Goal: Task Accomplishment & Management: Manage account settings

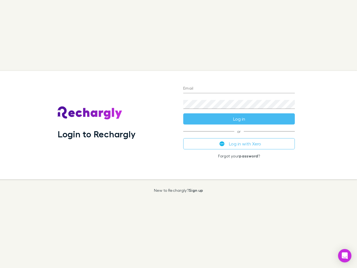
click at [178, 134] on div "Login to Rechargly" at bounding box center [115, 125] width 125 height 108
click at [239, 89] on input "Email" at bounding box center [239, 88] width 112 height 9
click at [239, 119] on button "Log in" at bounding box center [239, 118] width 112 height 11
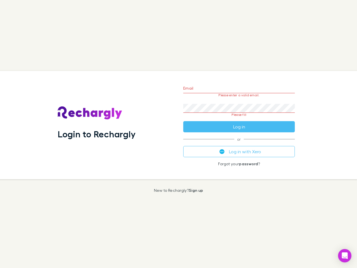
click at [239, 144] on div "Email Please enter a valid email. Password Please fill Log in or Log in with Xe…" at bounding box center [239, 125] width 120 height 108
click at [345, 255] on icon "Open Intercom Messenger" at bounding box center [345, 255] width 6 height 7
